Goal: Information Seeking & Learning: Learn about a topic

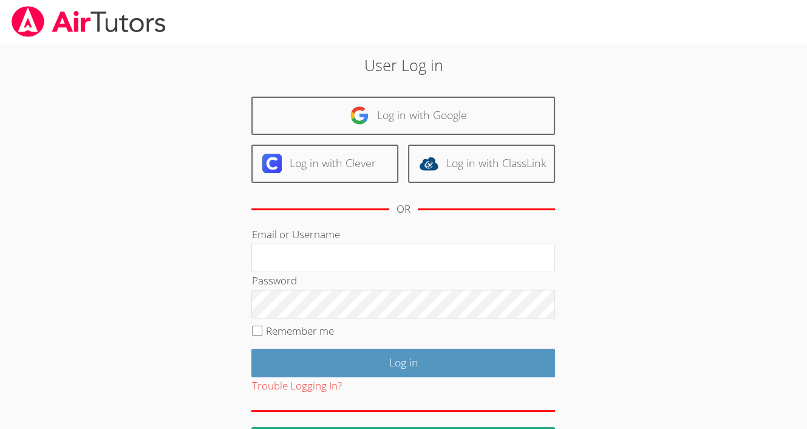
click at [164, 306] on div "User Log in Log in with Google Log in with Clever Log in with ClassLink OR Emai…" at bounding box center [404, 250] width 606 height 412
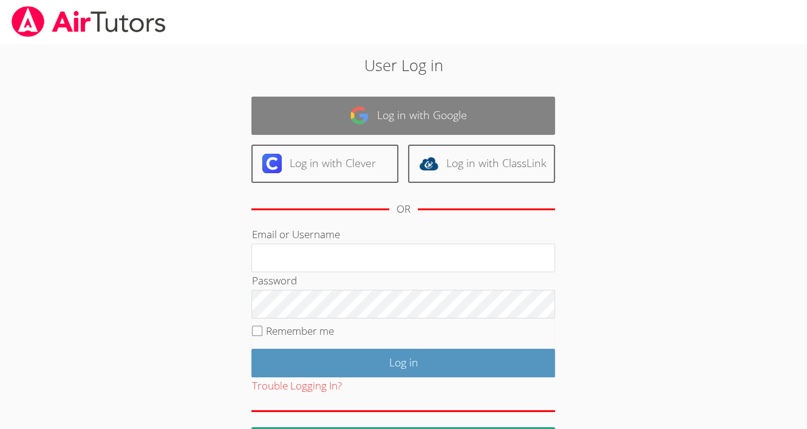
click at [356, 97] on link "Log in with Google" at bounding box center [404, 116] width 304 height 38
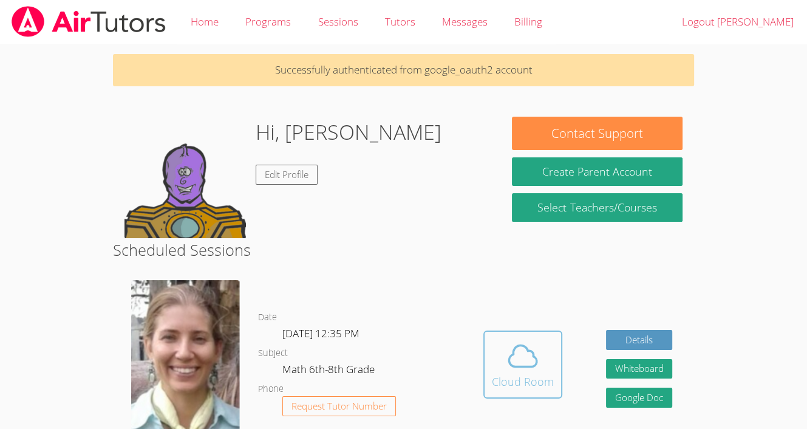
click at [530, 359] on icon at bounding box center [523, 356] width 34 height 34
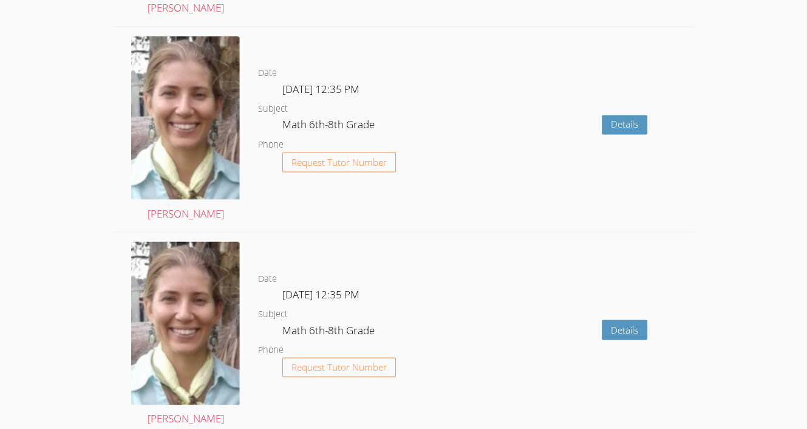
scroll to position [1928, 0]
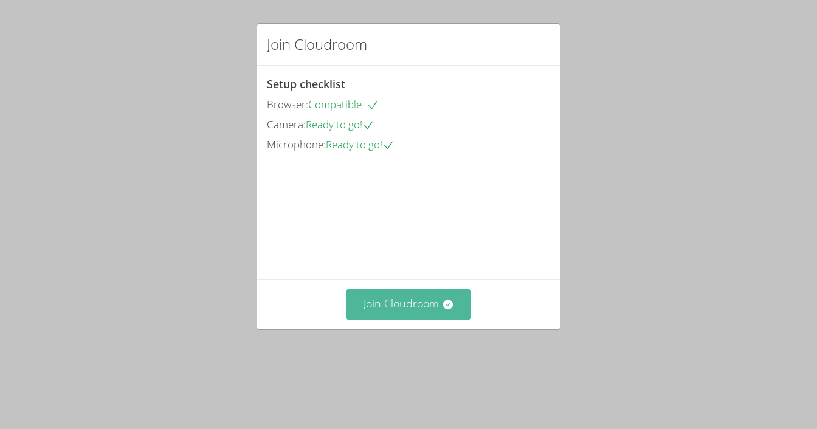
click at [391, 319] on button "Join Cloudroom" at bounding box center [408, 304] width 125 height 30
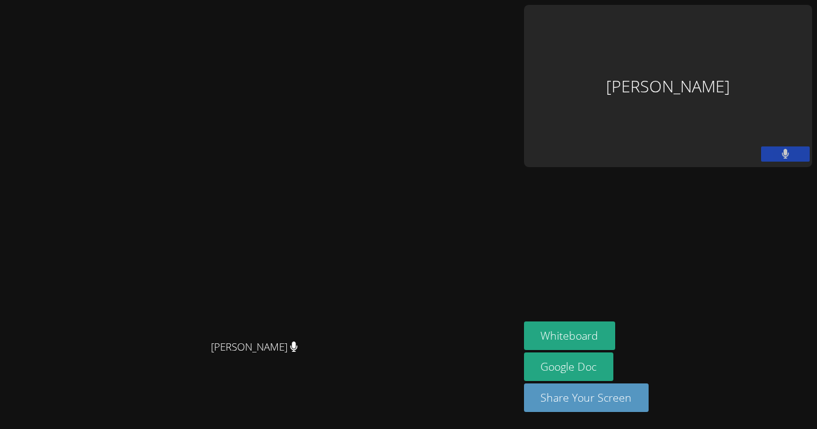
drag, startPoint x: 391, startPoint y: 345, endPoint x: 343, endPoint y: 349, distance: 48.1
click at [343, 333] on video at bounding box center [259, 190] width 182 height 286
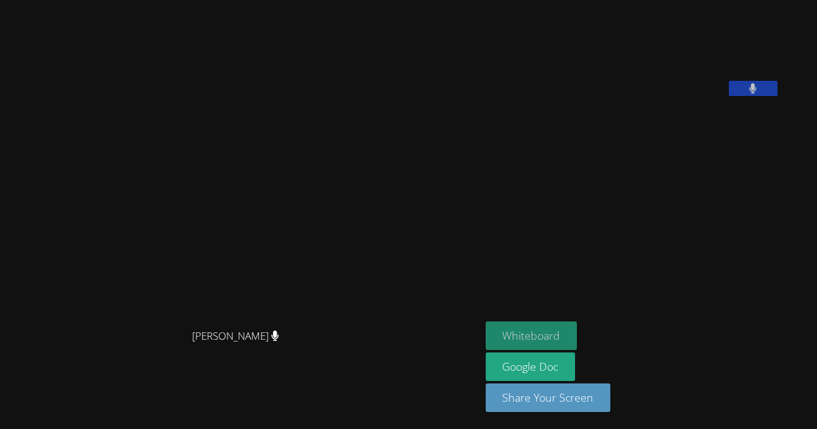
click at [574, 334] on button "Whiteboard" at bounding box center [531, 335] width 92 height 29
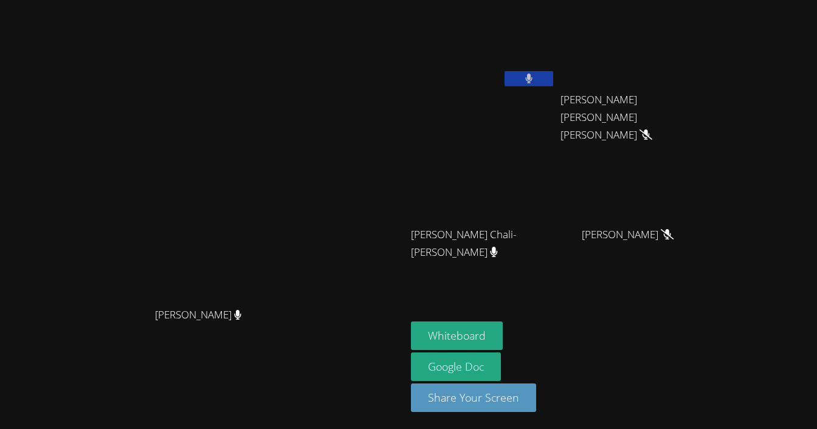
click at [553, 76] on button at bounding box center [528, 78] width 49 height 15
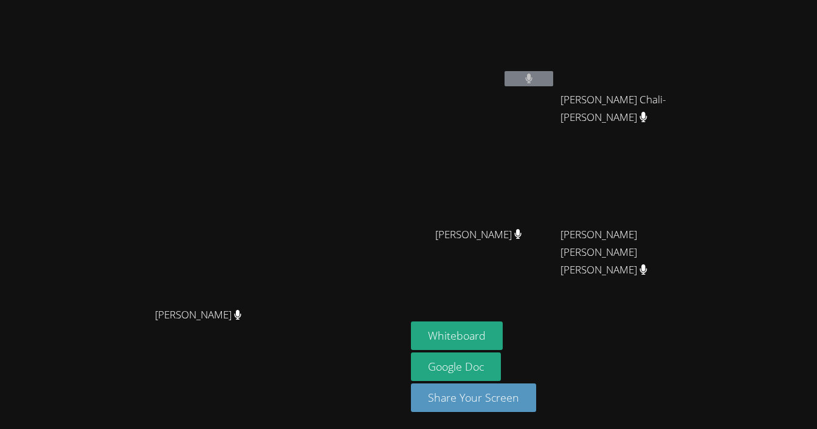
click at [553, 78] on button at bounding box center [528, 78] width 49 height 15
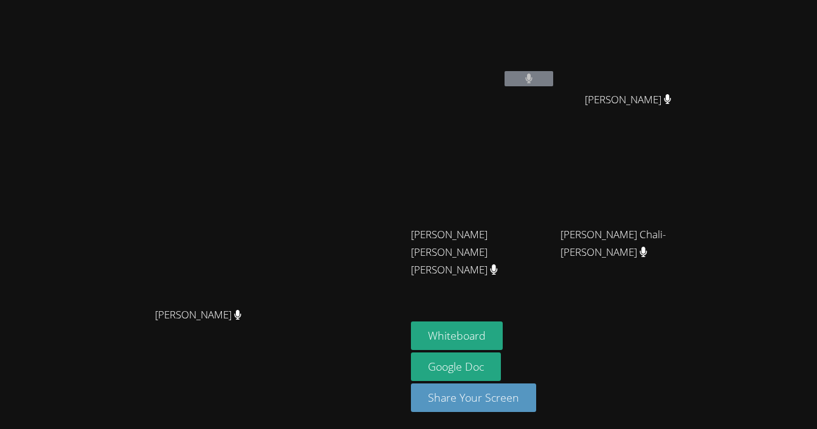
click at [533, 78] on icon at bounding box center [529, 79] width 8 height 10
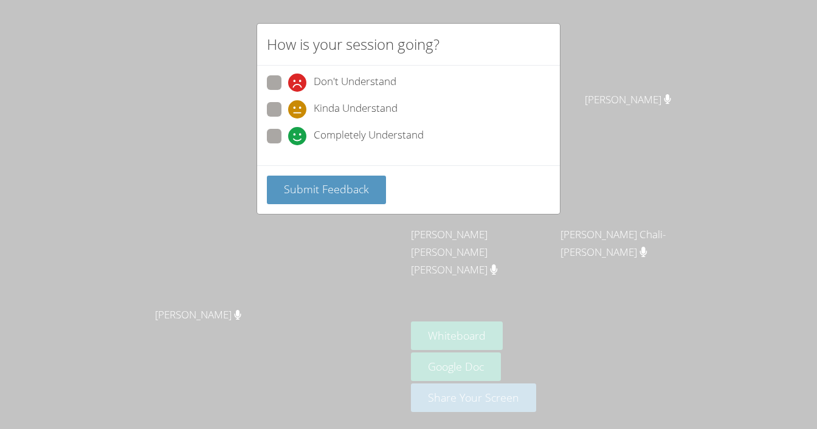
click at [288, 145] on span at bounding box center [288, 145] width 0 height 0
click at [288, 139] on input "Completely Understand" at bounding box center [293, 134] width 10 height 10
radio input "true"
click at [304, 187] on span "Submit Feedback" at bounding box center [326, 189] width 85 height 15
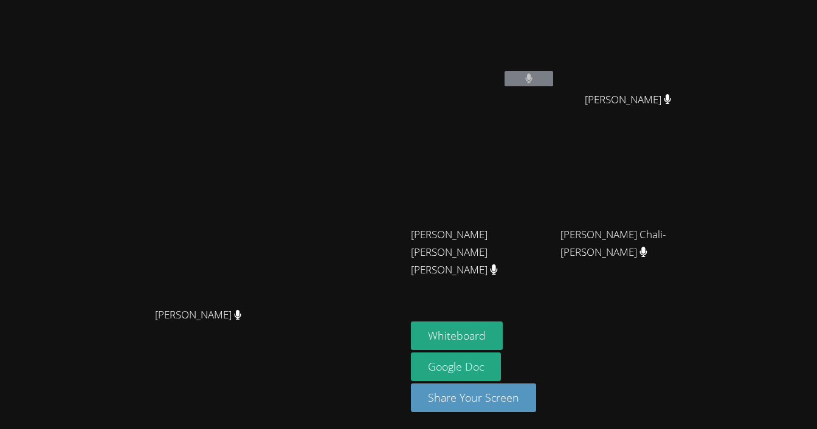
click at [544, 157] on video at bounding box center [483, 180] width 145 height 81
click at [553, 78] on button at bounding box center [528, 78] width 49 height 15
